Goal: Find specific page/section: Find specific page/section

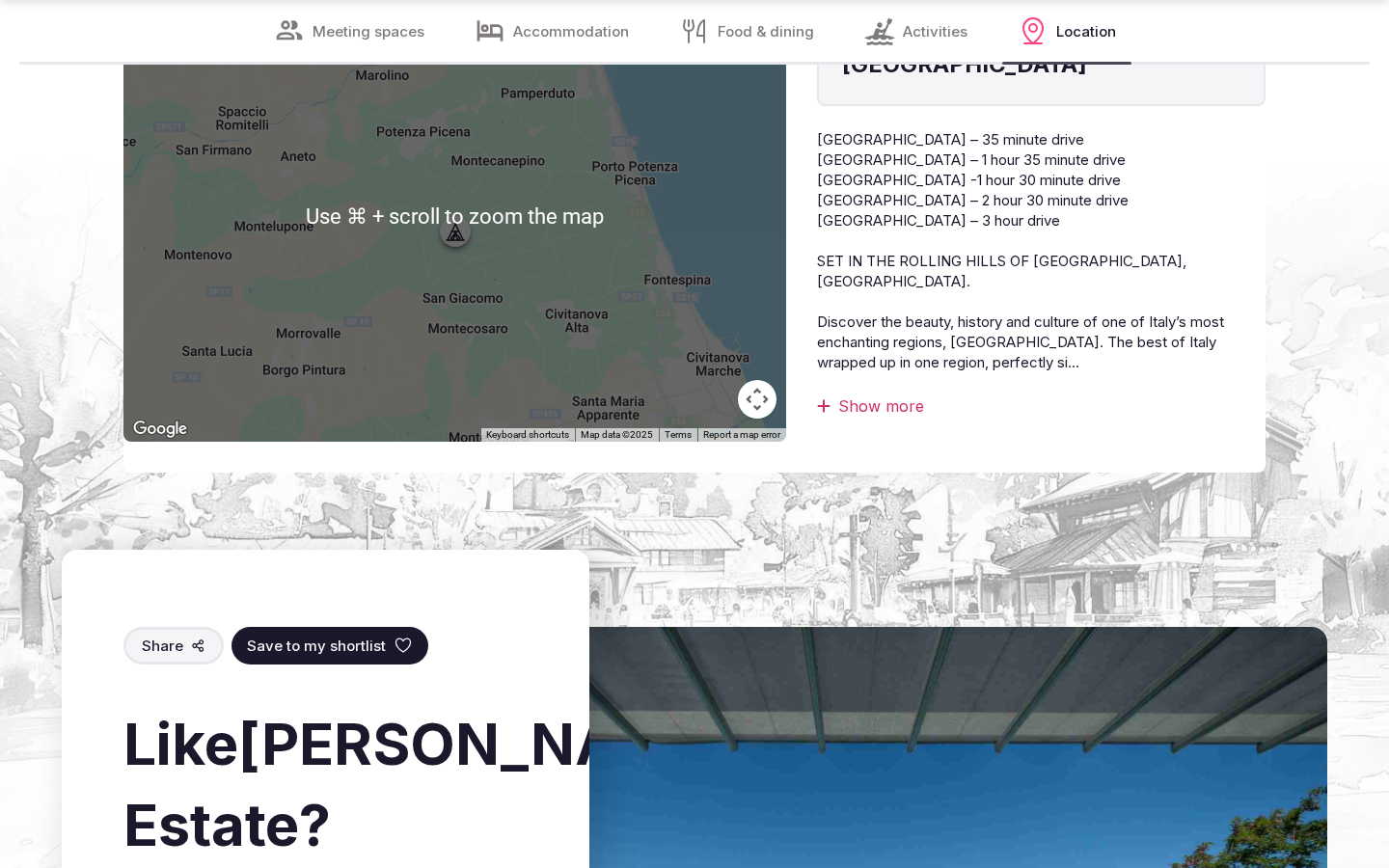
scroll to position [7497, 0]
